Goal: Information Seeking & Learning: Understand process/instructions

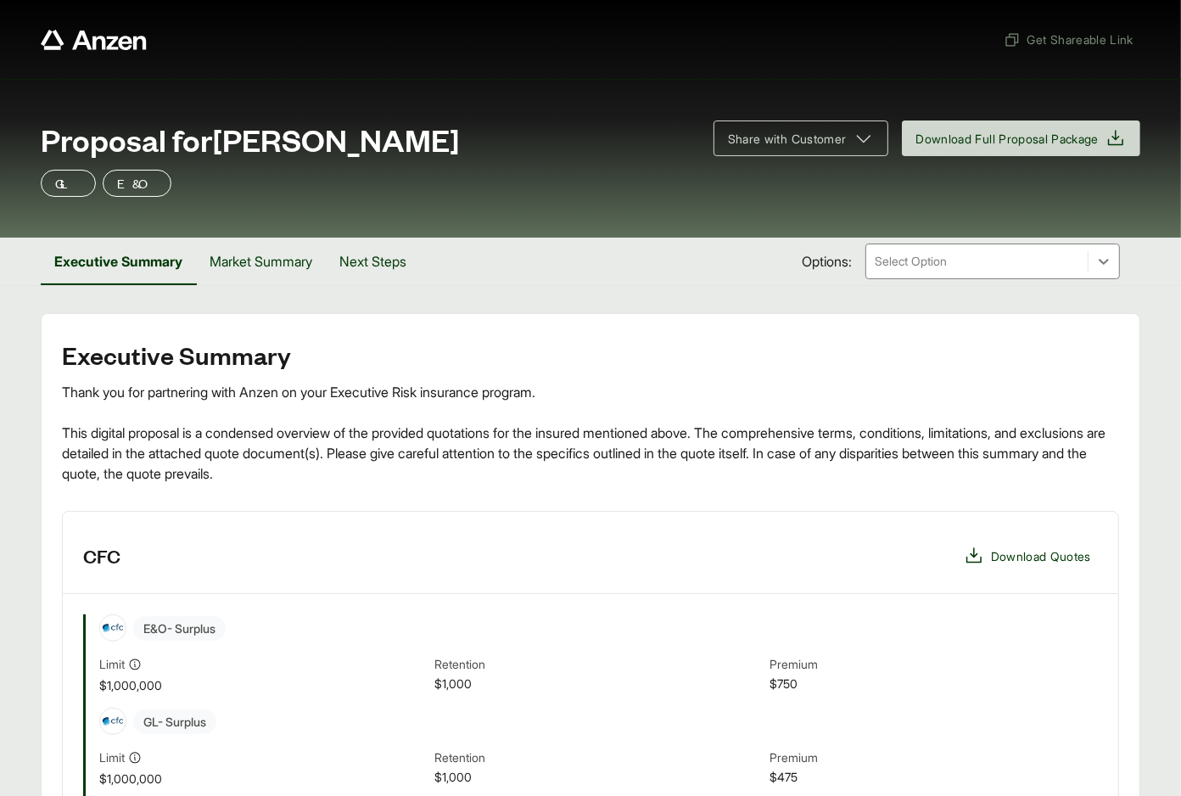
drag, startPoint x: 445, startPoint y: 145, endPoint x: 227, endPoint y: 143, distance: 218.1
click at [224, 145] on span "Proposal for [PERSON_NAME]" at bounding box center [250, 139] width 419 height 34
copy span "[PERSON_NAME]"
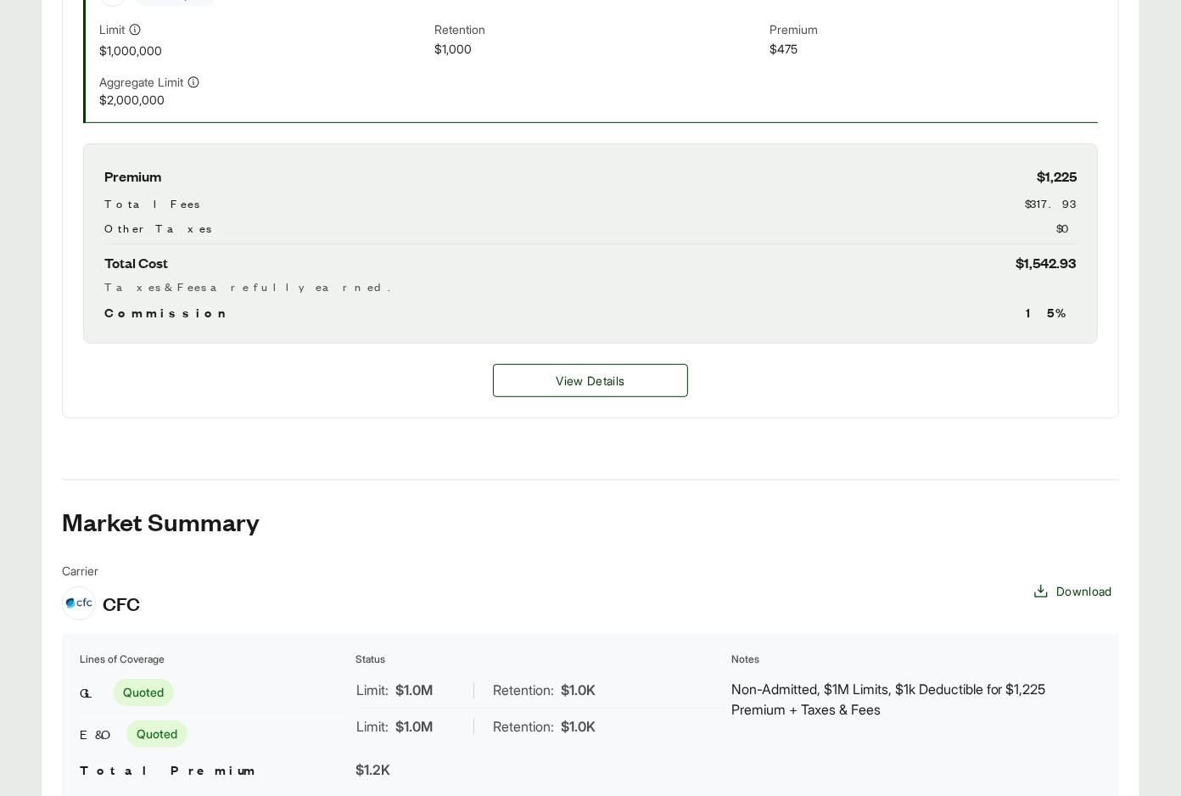
scroll to position [798, 0]
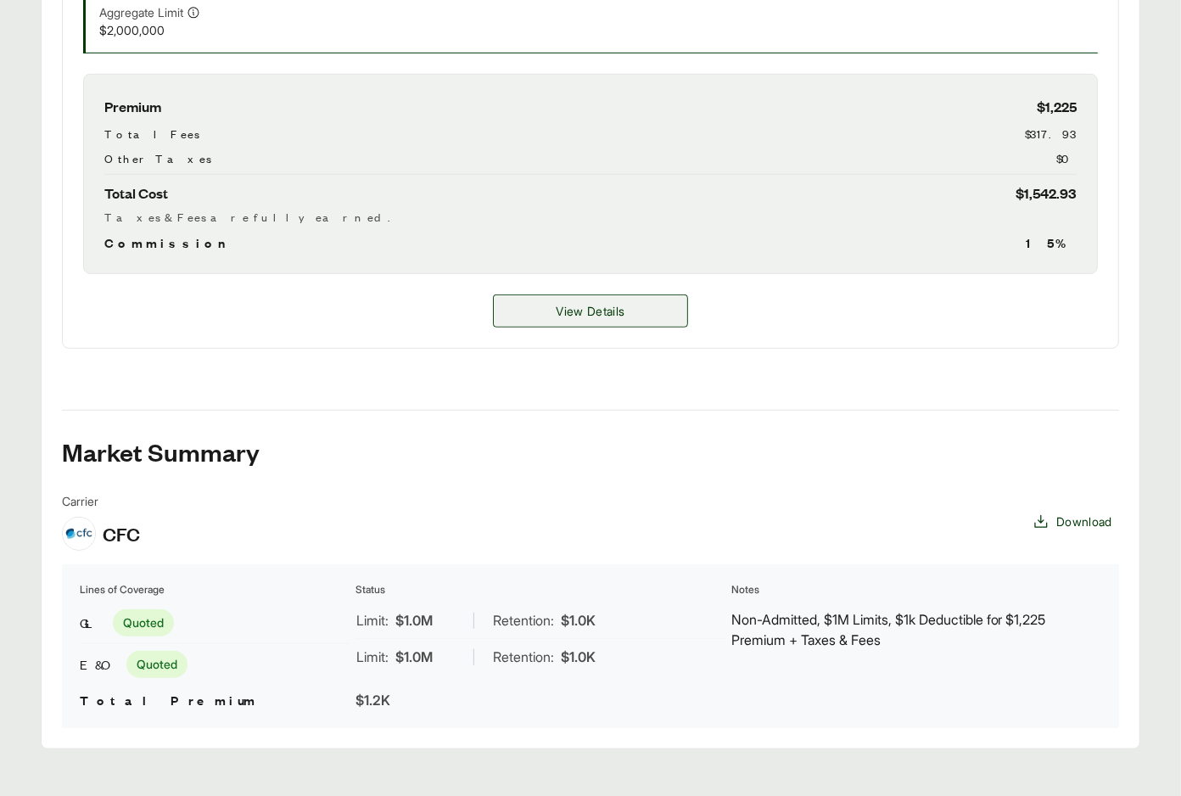
click at [570, 286] on div "View Details" at bounding box center [590, 311] width 1055 height 74
click at [564, 313] on span "View Details" at bounding box center [590, 311] width 69 height 18
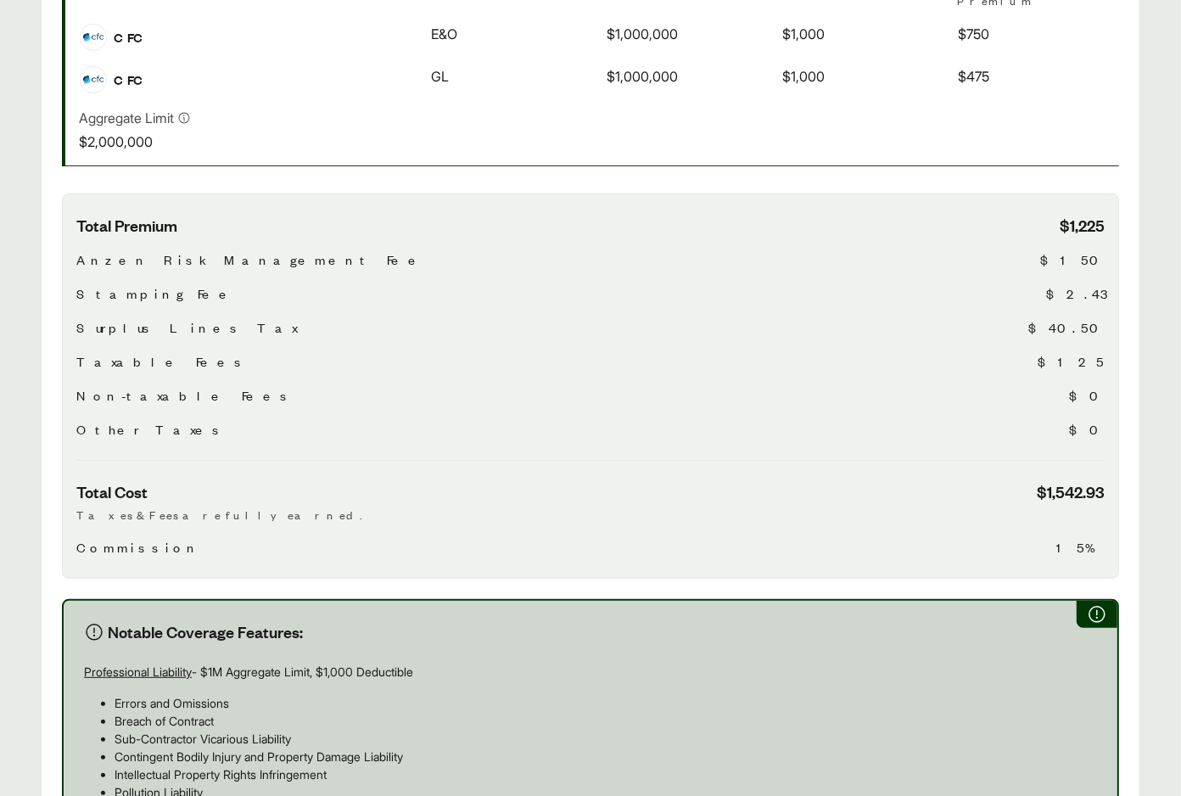
scroll to position [630, 0]
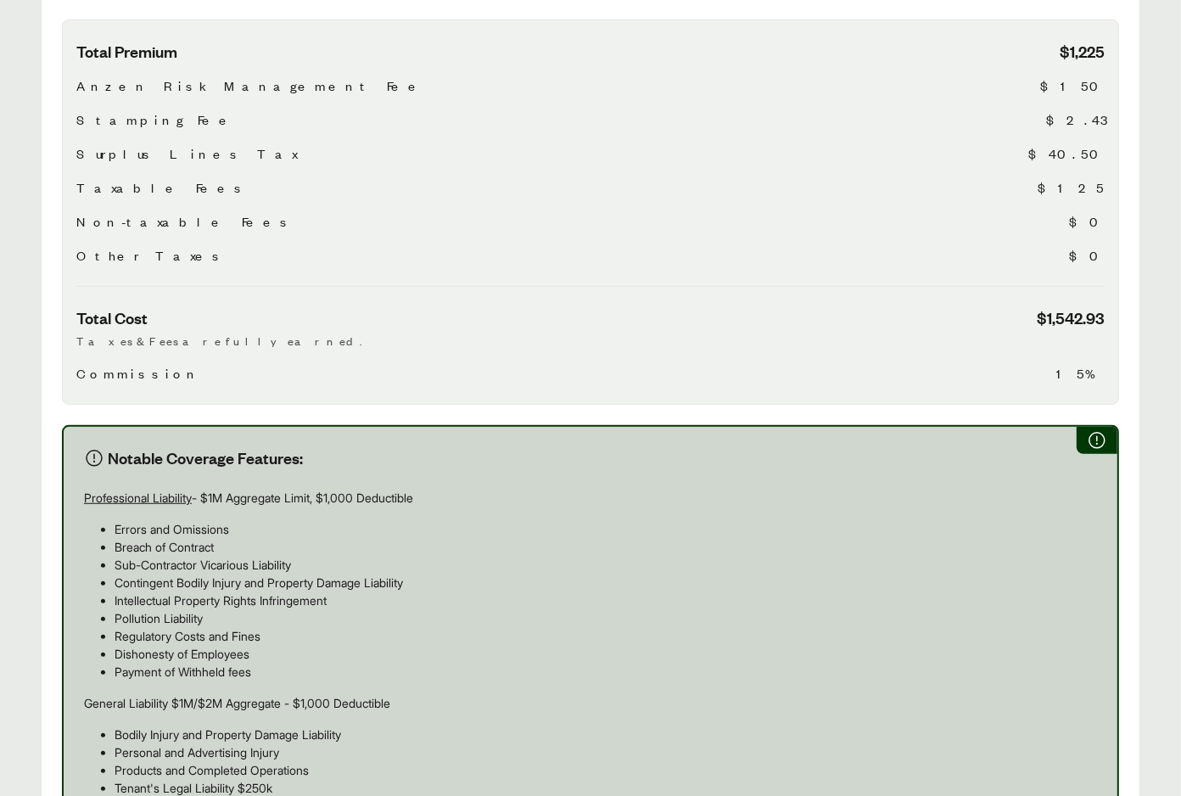
click at [87, 489] on p "Professional Liability - $1M Aggregate Limit, $1,000 Deductible" at bounding box center [590, 498] width 1013 height 18
drag, startPoint x: 85, startPoint y: 480, endPoint x: 447, endPoint y: 479, distance: 362.3
click at [447, 489] on p "Professional Liability - $1M Aggregate Limit, $1,000 Deductible" at bounding box center [590, 498] width 1013 height 18
copy p "Professional Liability - $1M Aggregate Limit, $1,000 Deductible"
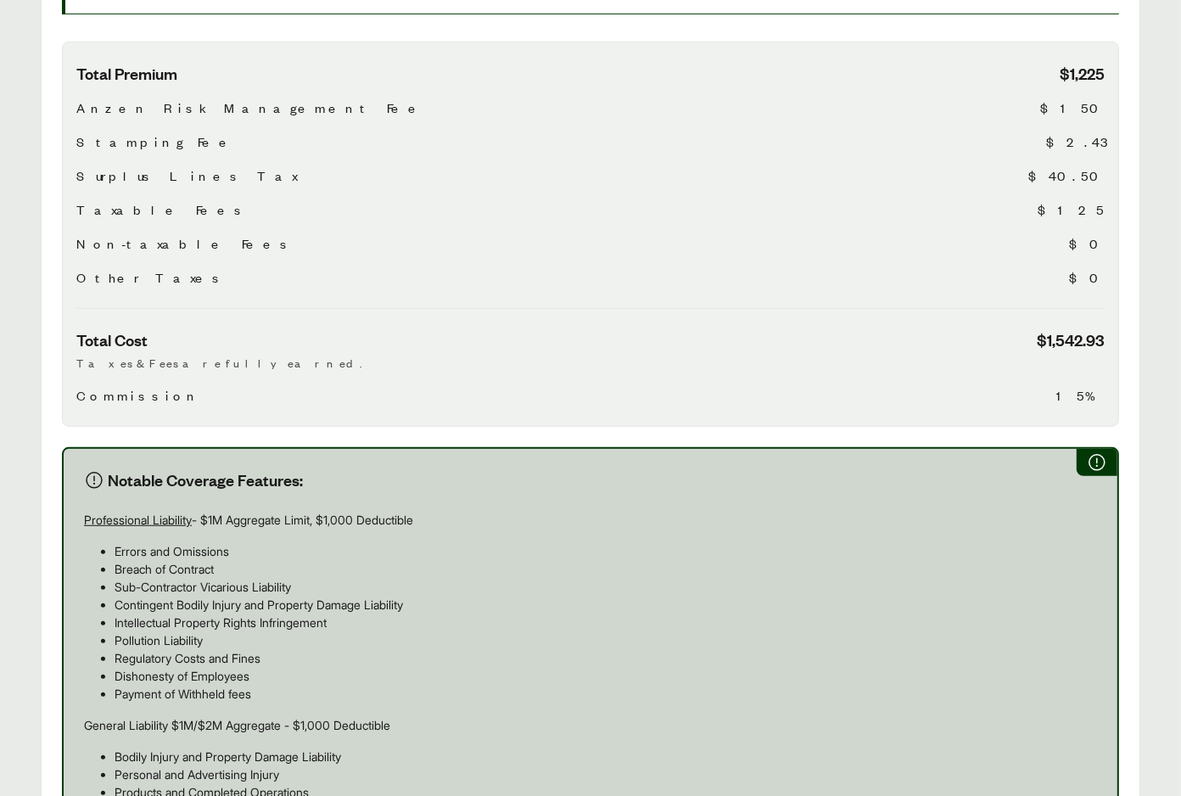
scroll to position [704, 0]
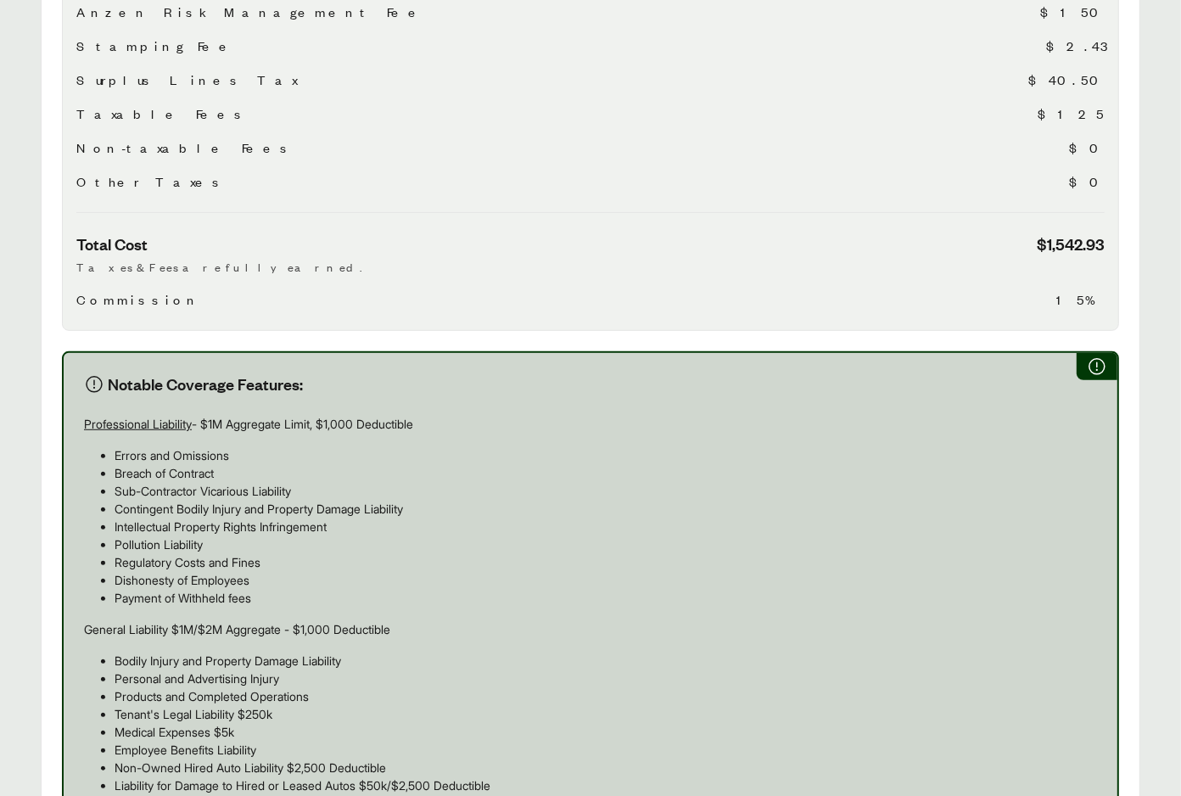
click at [196, 620] on p "General Liability $1M/$2M Aggregate - $1,000 Deductible" at bounding box center [590, 629] width 1013 height 18
copy p "General Liability $1M/$2M Aggregate - $1,000 Deductible"
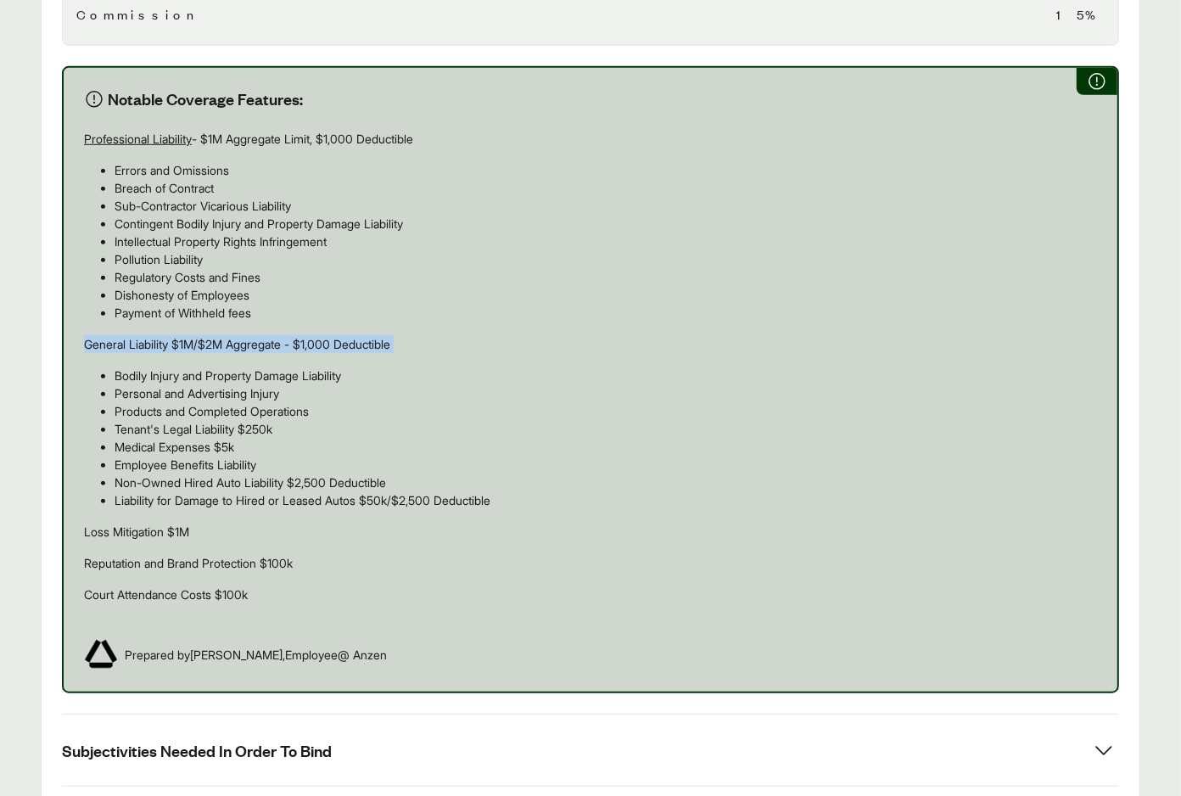
scroll to position [1248, 0]
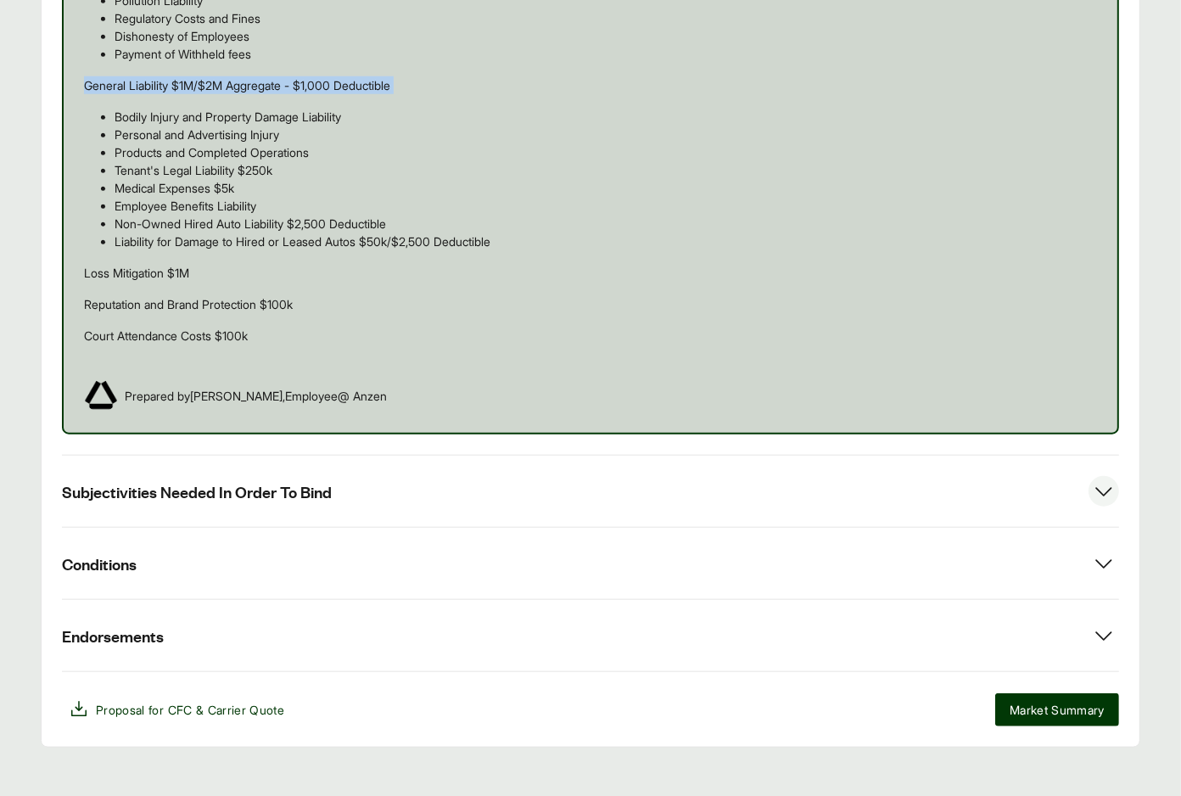
click at [302, 481] on span "Subjectivities Needed In Order To Bind" at bounding box center [197, 491] width 270 height 21
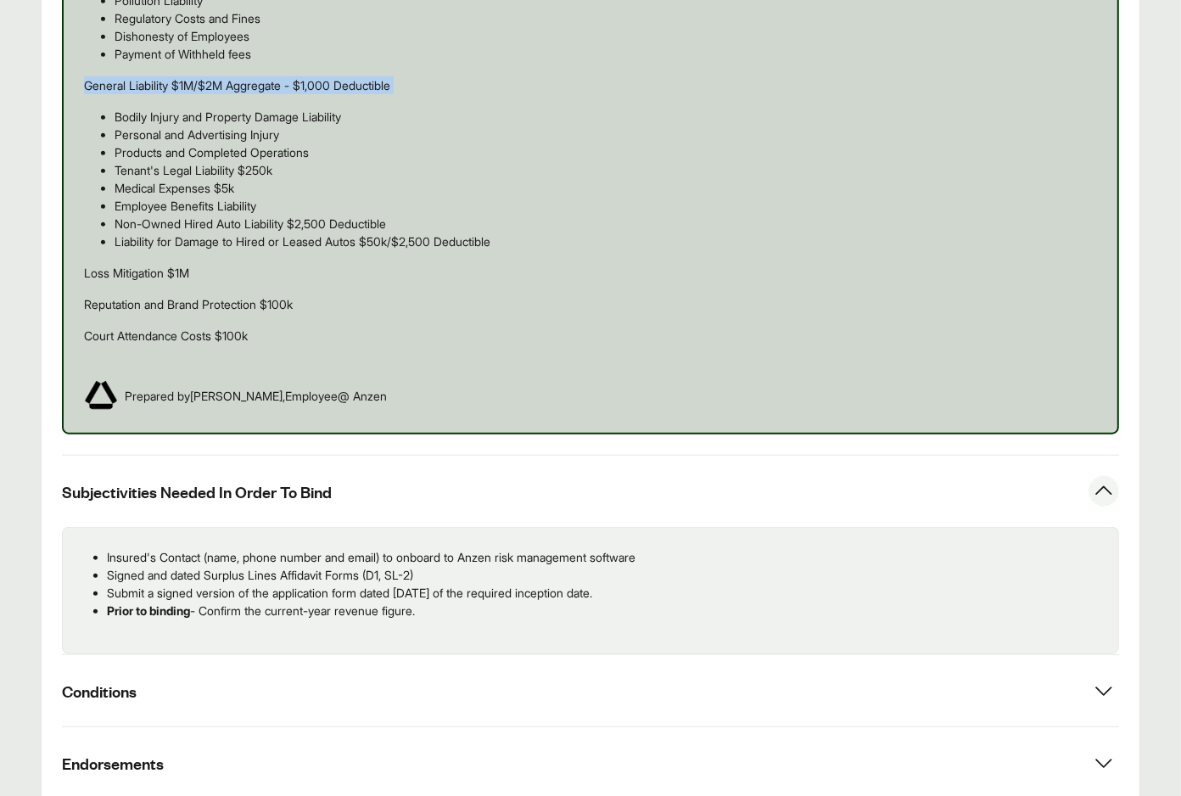
drag, startPoint x: 272, startPoint y: 568, endPoint x: 87, endPoint y: 546, distance: 185.5
click at [87, 548] on ul "Insured's Contact (name, phone number and email) to onboard to Anzen risk manag…" at bounding box center [590, 583] width 1028 height 71
copy ul "Insured's Contact (name, phone number and email) to onboard to Anzen risk manag…"
